Goal: Find specific page/section: Find specific page/section

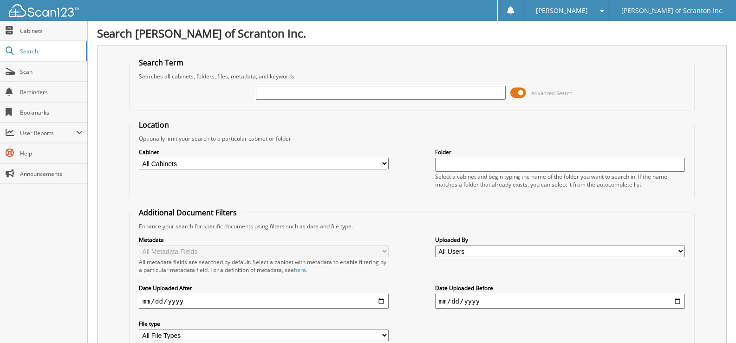
click at [373, 88] on input "text" at bounding box center [381, 93] width 250 height 14
type input "[PERSON_NAME]"
click at [31, 39] on link "Cabinets" at bounding box center [43, 31] width 87 height 20
